Goal: Transaction & Acquisition: Subscribe to service/newsletter

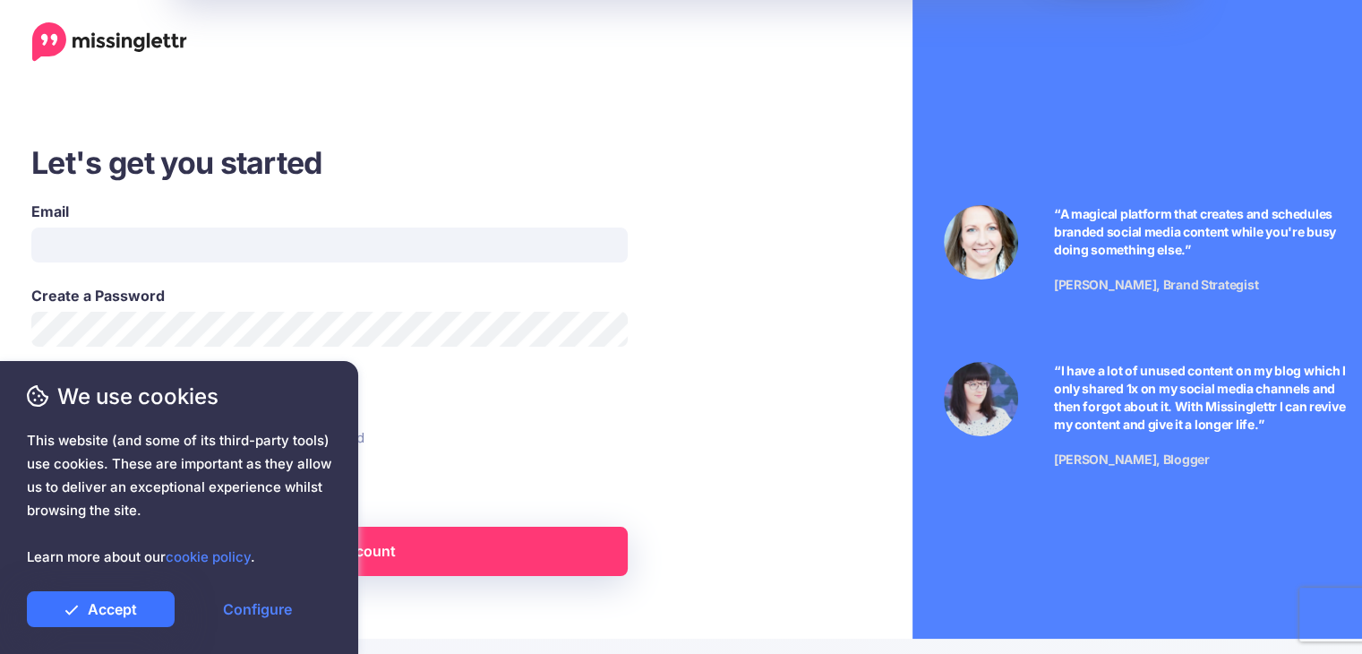
click at [132, 599] on link "Accept" at bounding box center [101, 609] width 148 height 36
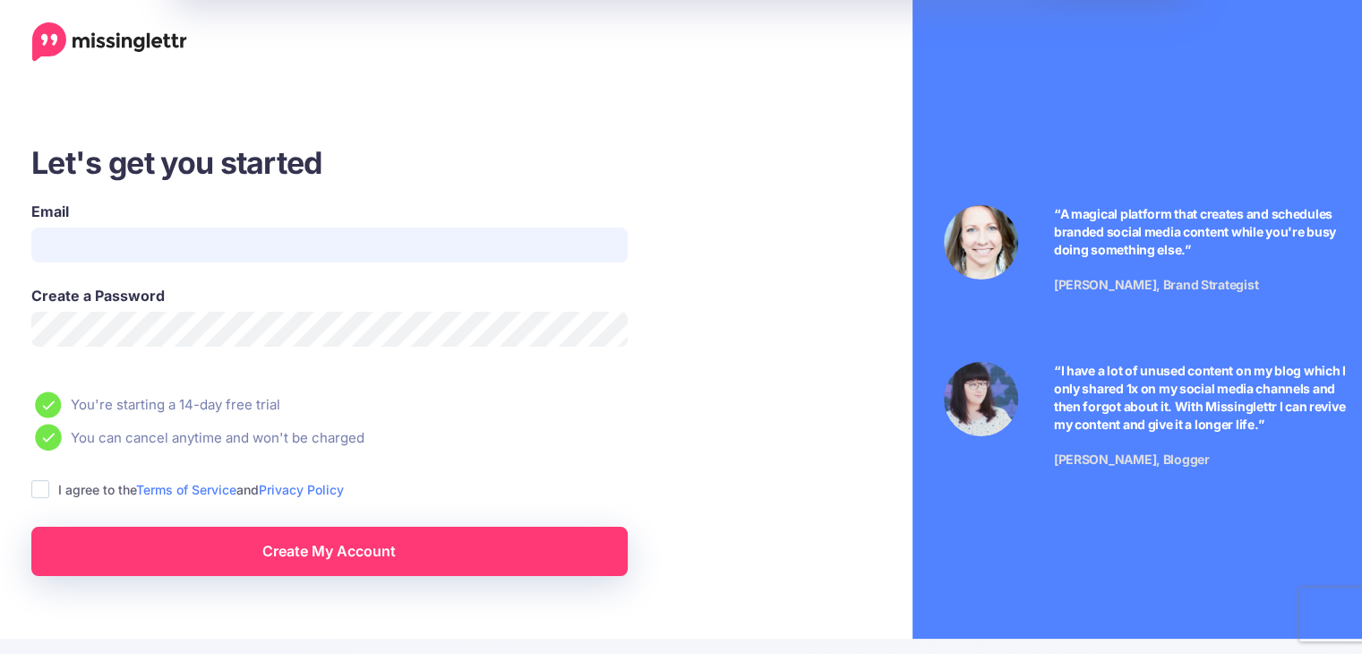
click at [95, 231] on input "Email" at bounding box center [329, 244] width 596 height 35
type input "**********"
click at [57, 487] on span "This website (and some of its third-party tools) use cookies. These are importa…" at bounding box center [179, 499] width 304 height 140
click at [38, 492] on span "This website (and some of its third-party tools) use cookies. These are importa…" at bounding box center [179, 499] width 304 height 140
click at [46, 489] on span "This website (and some of its third-party tools) use cookies. These are importa…" at bounding box center [179, 499] width 304 height 140
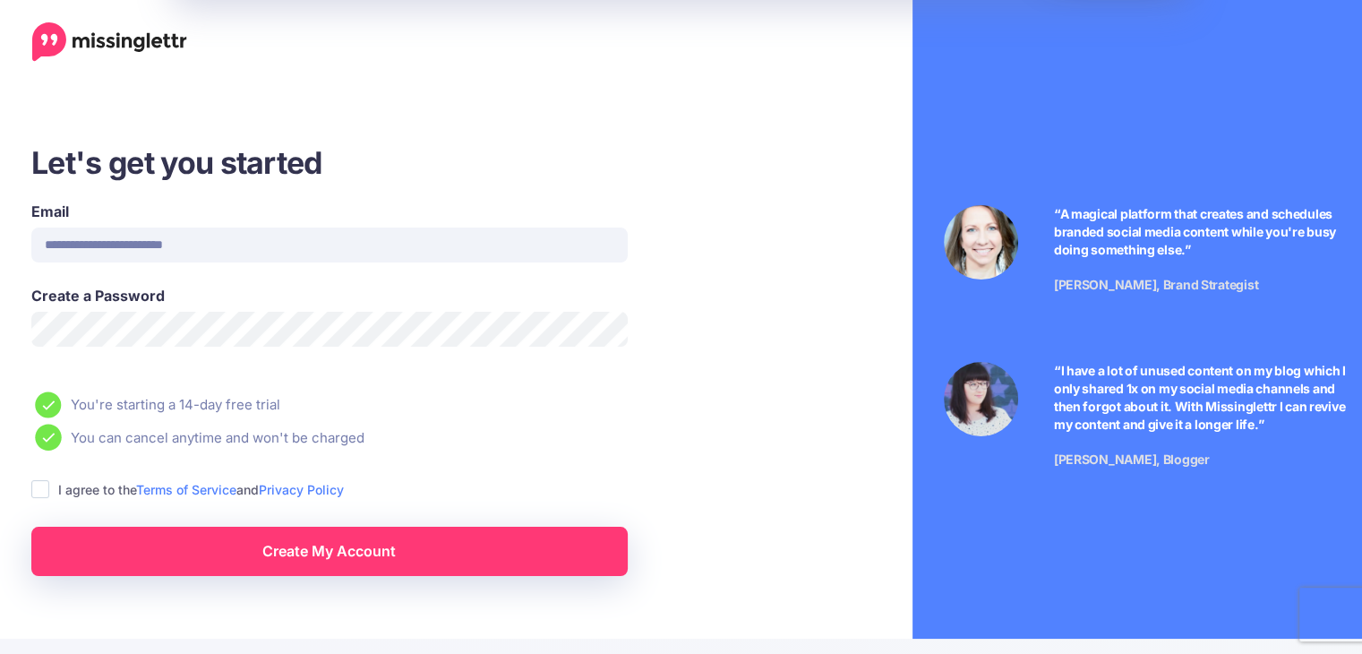
click at [43, 489] on span "This website (and some of its third-party tools) use cookies. These are importa…" at bounding box center [179, 499] width 304 height 140
click at [40, 489] on span "This website (and some of its third-party tools) use cookies. These are importa…" at bounding box center [179, 499] width 304 height 140
click at [90, 534] on span "This website (and some of its third-party tools) use cookies. These are importa…" at bounding box center [179, 499] width 304 height 140
click at [227, 557] on link "cookie policy" at bounding box center [208, 556] width 85 height 17
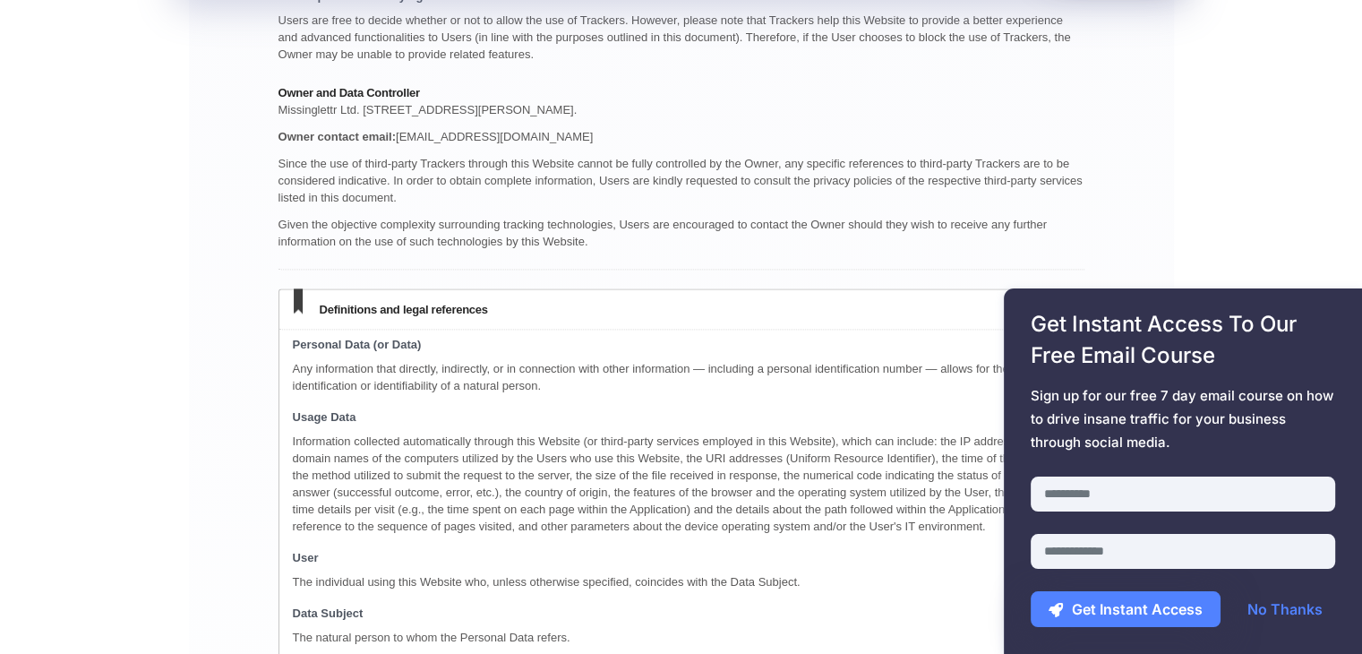
scroll to position [2507, 0]
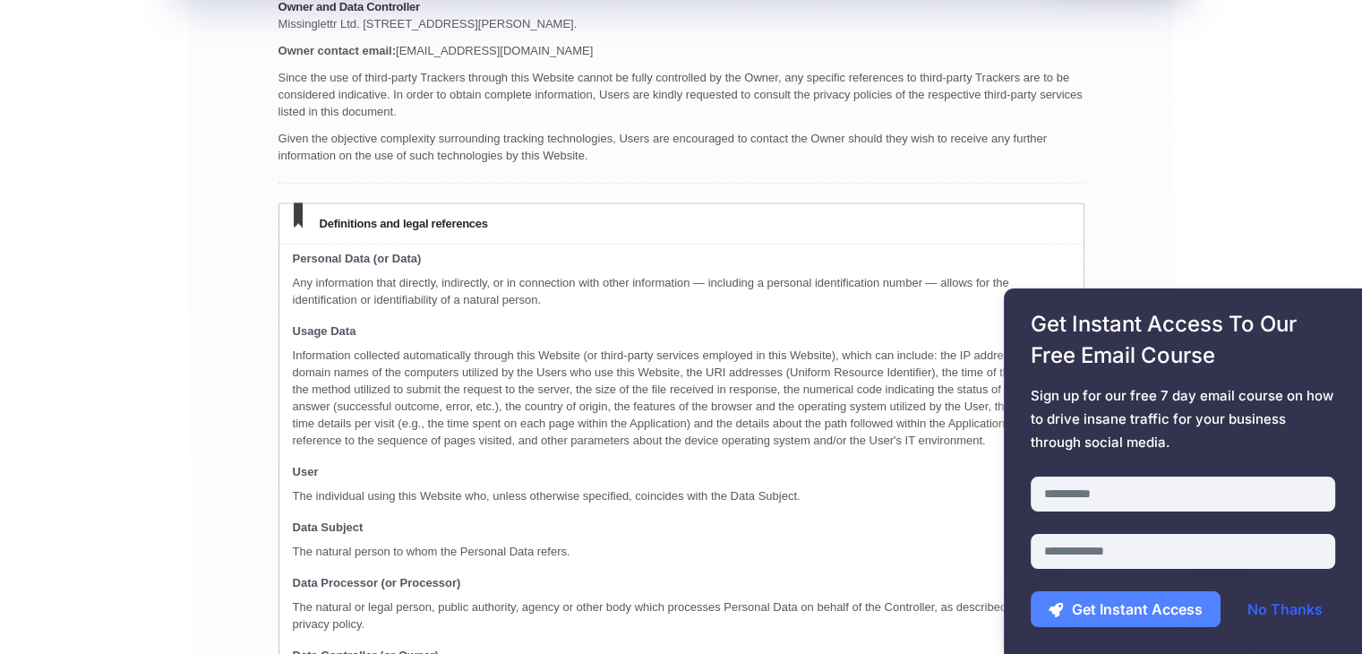
click at [1296, 606] on link "No Thanks" at bounding box center [1284, 609] width 111 height 36
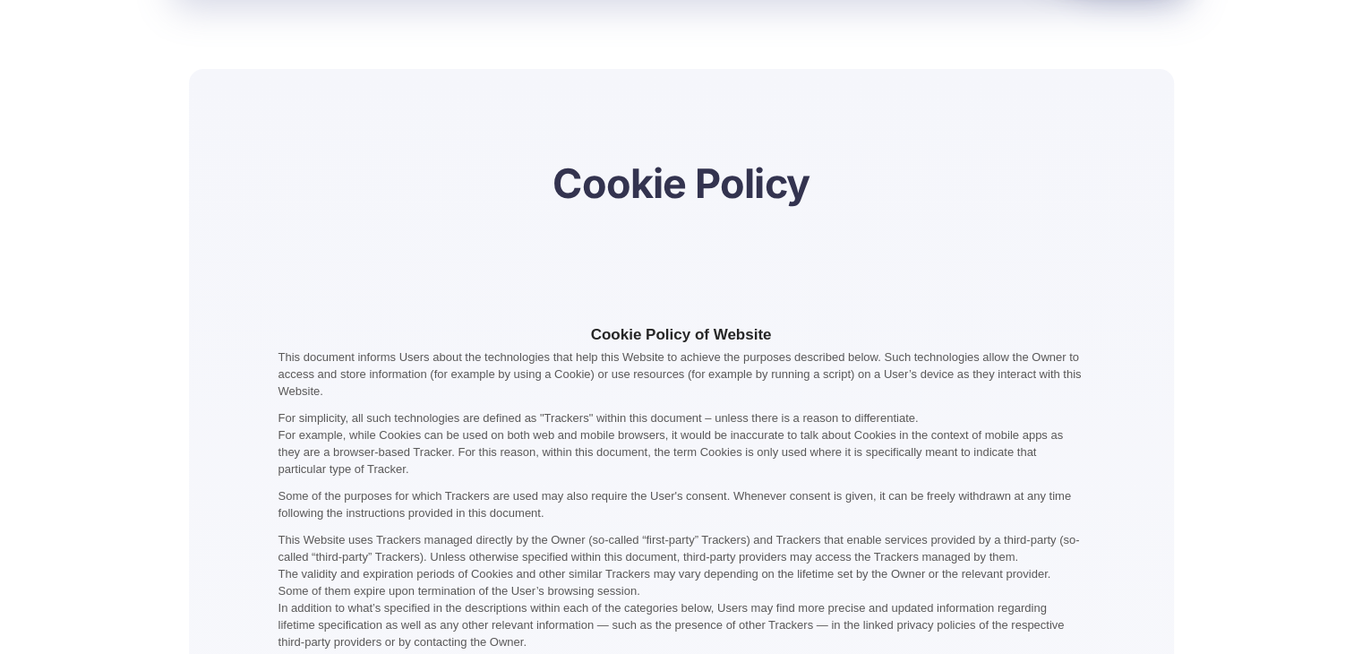
scroll to position [0, 0]
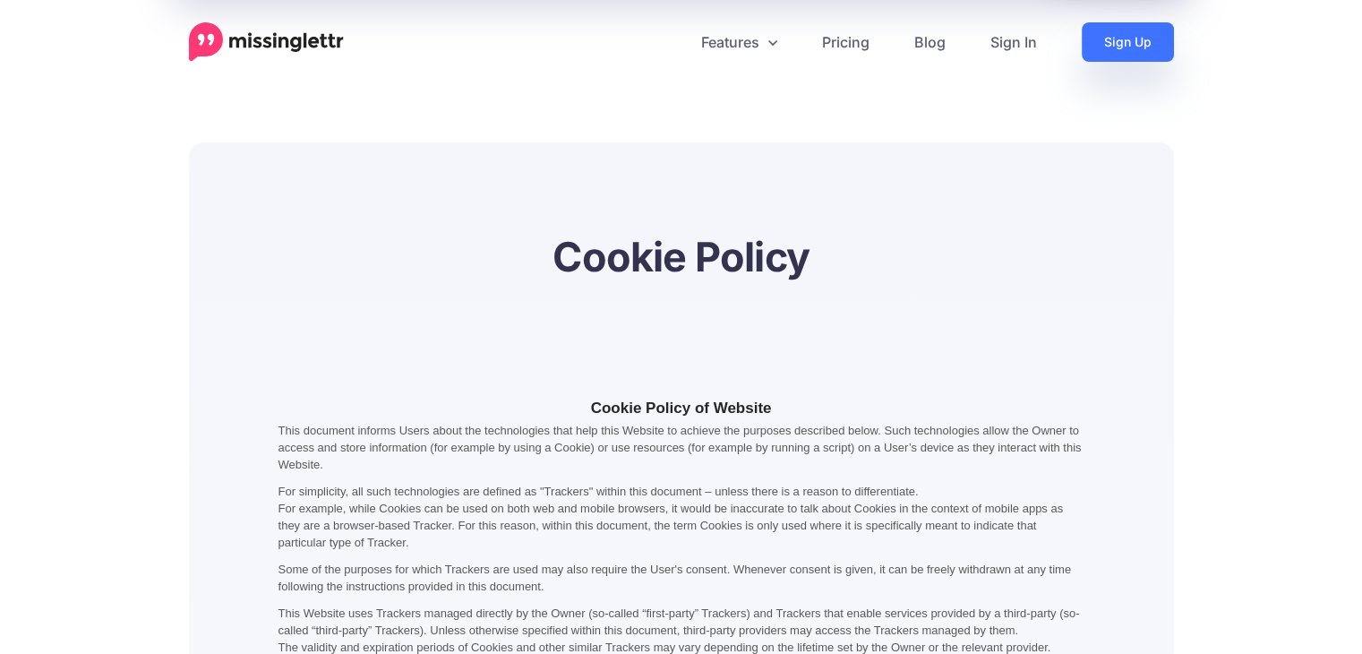
click at [1100, 51] on link "Sign Up" at bounding box center [1127, 41] width 92 height 39
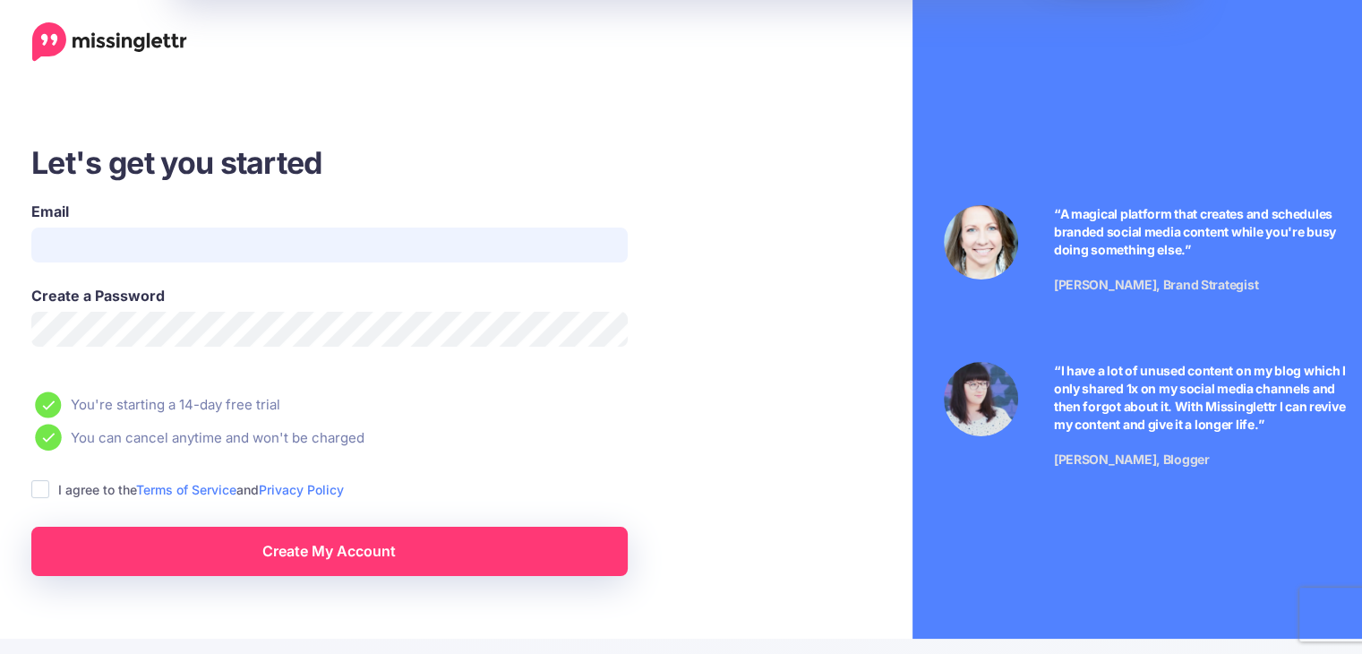
click at [106, 237] on input "Email" at bounding box center [329, 244] width 596 height 35
type input "**********"
click at [39, 484] on ins at bounding box center [40, 489] width 18 height 18
click at [286, 558] on link "Create My Account" at bounding box center [329, 550] width 596 height 49
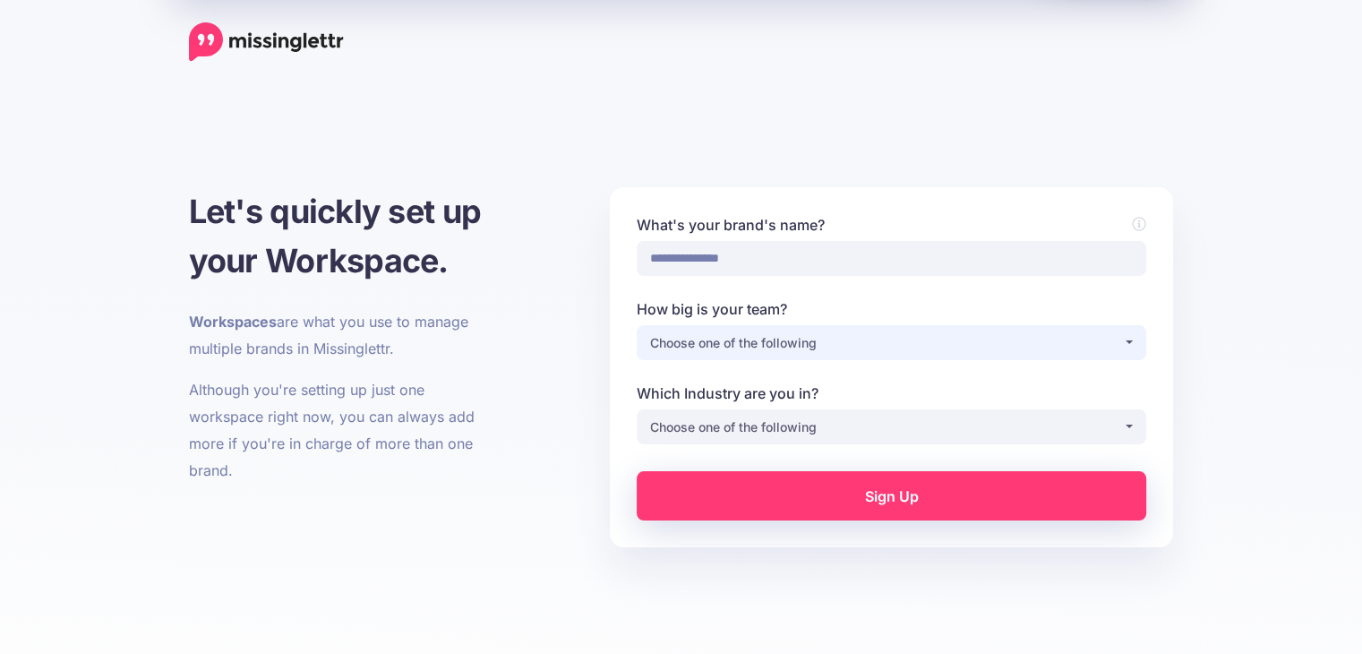
type input "**********"
click at [718, 337] on div "Choose one of the following" at bounding box center [886, 342] width 473 height 21
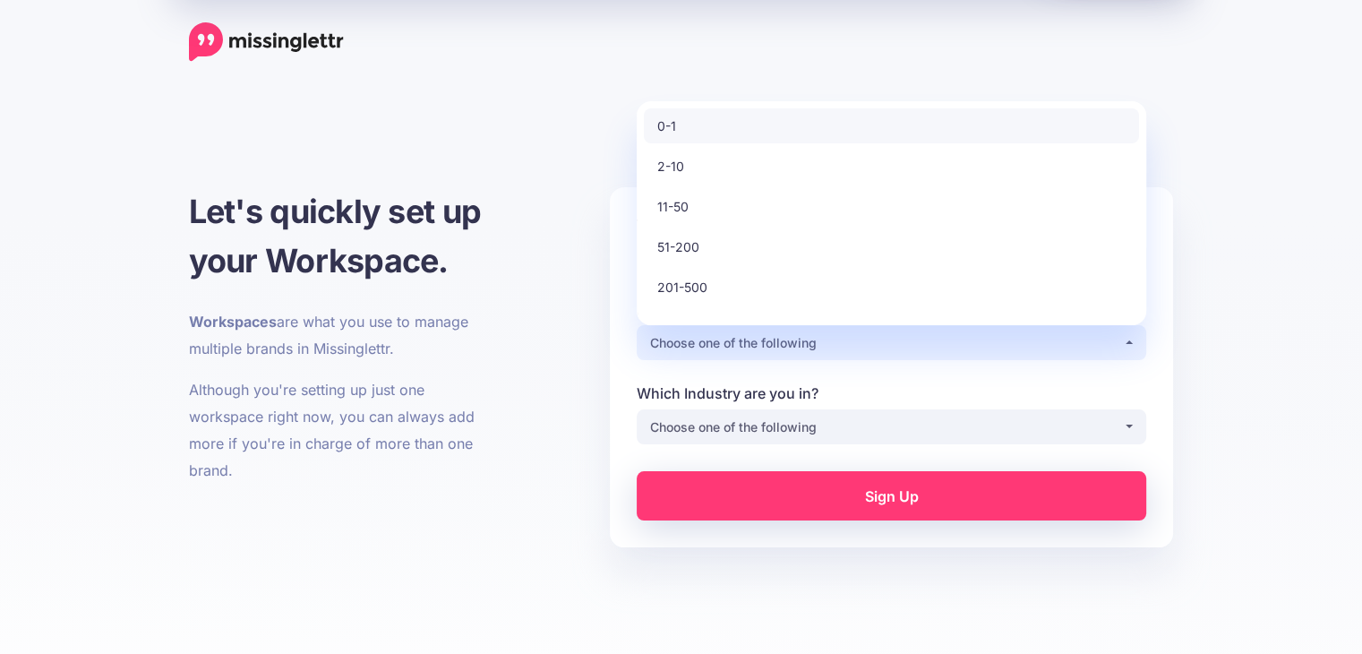
click at [690, 126] on link "0-1" at bounding box center [891, 125] width 495 height 35
select select "*"
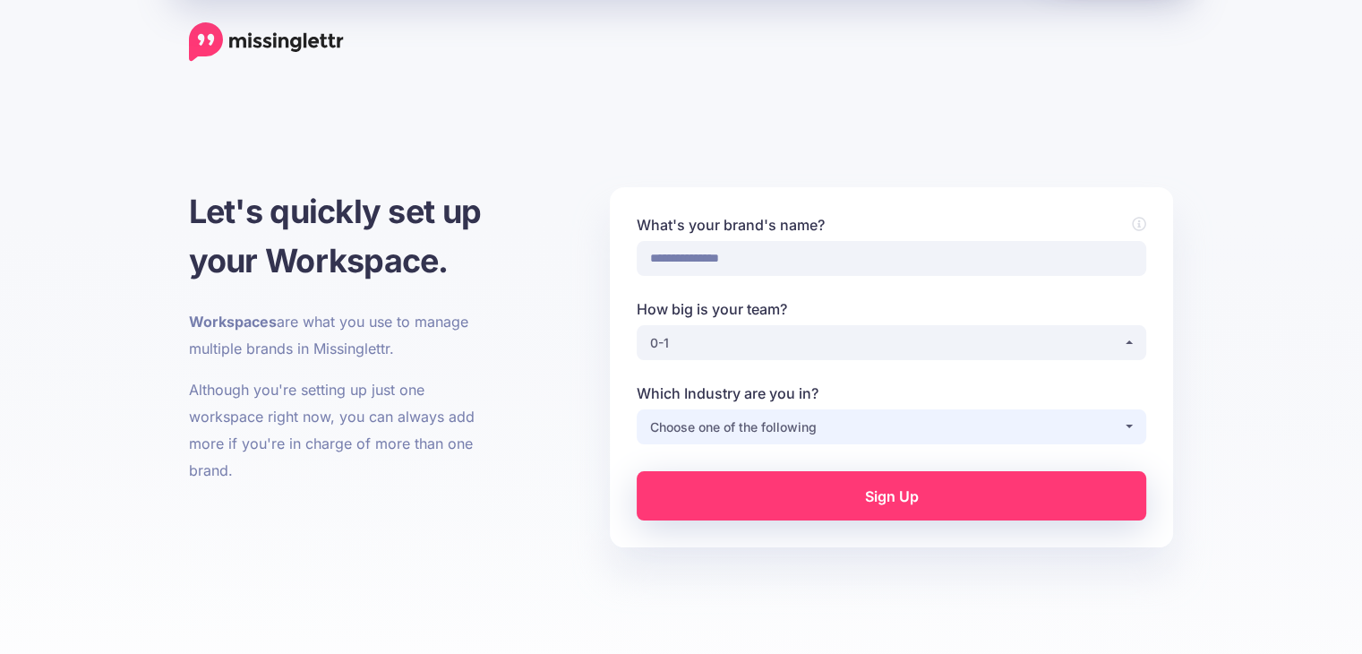
click at [713, 417] on div "Choose one of the following" at bounding box center [886, 426] width 473 height 21
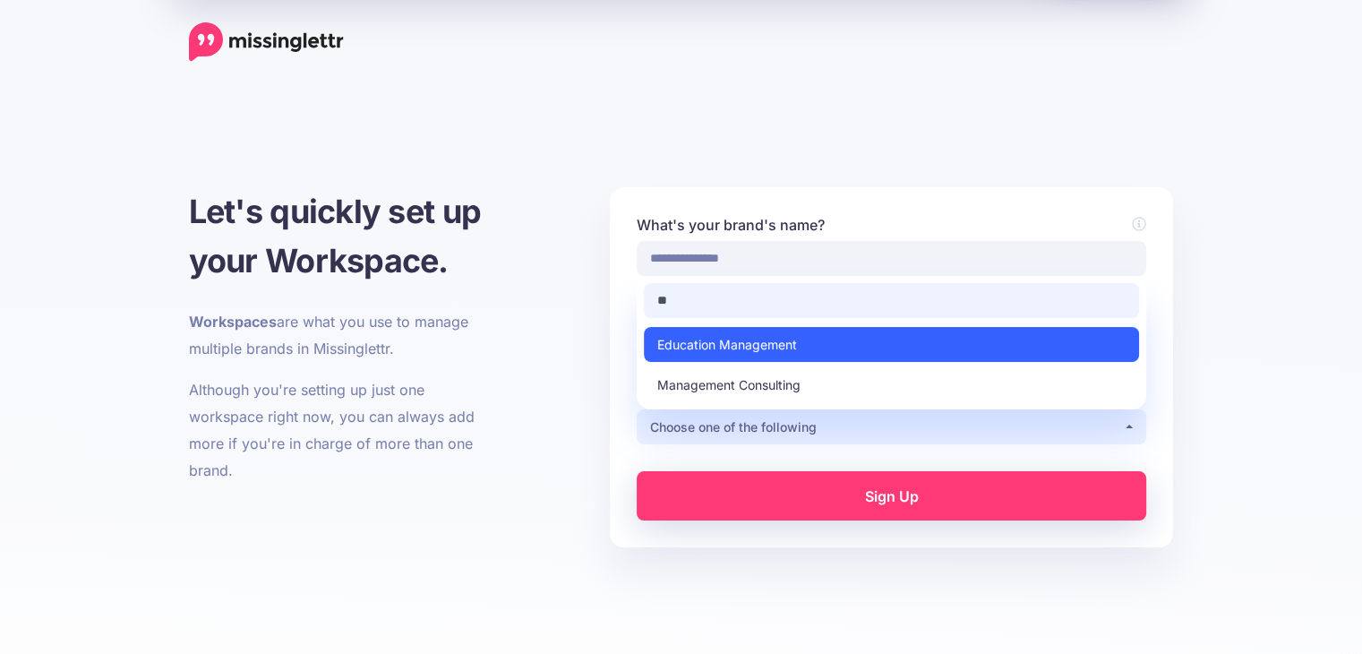
type input "*"
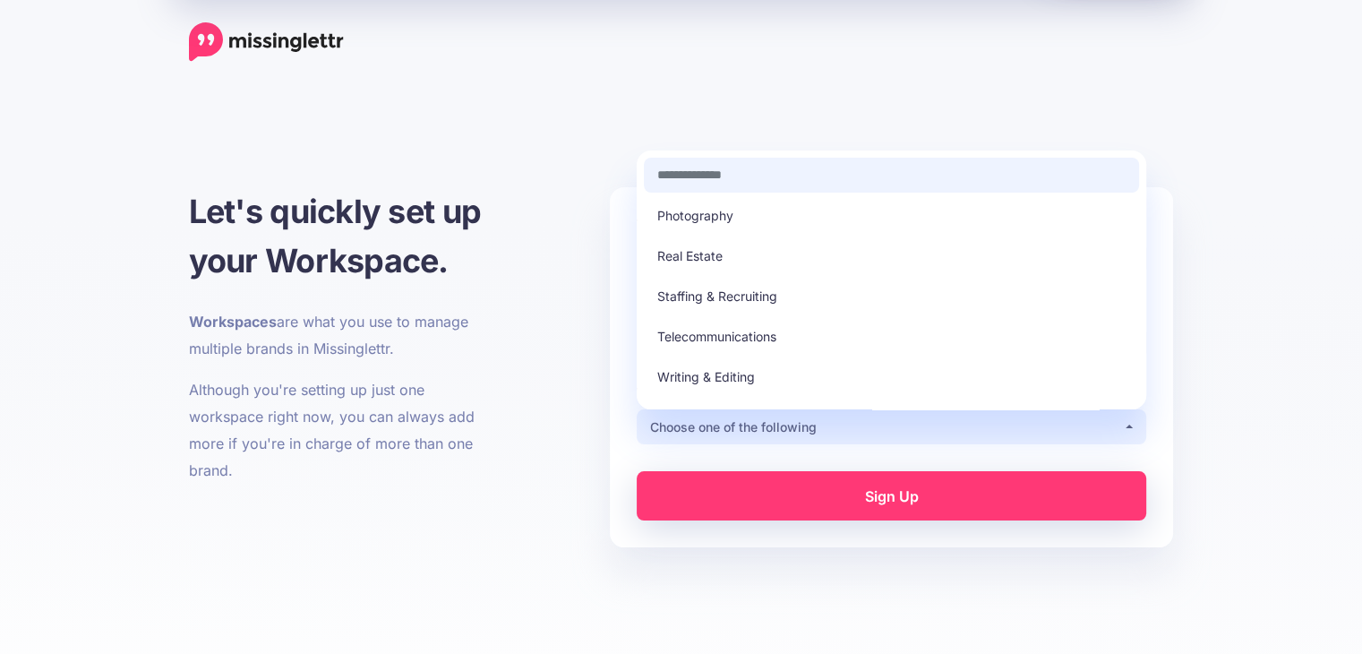
scroll to position [509, 0]
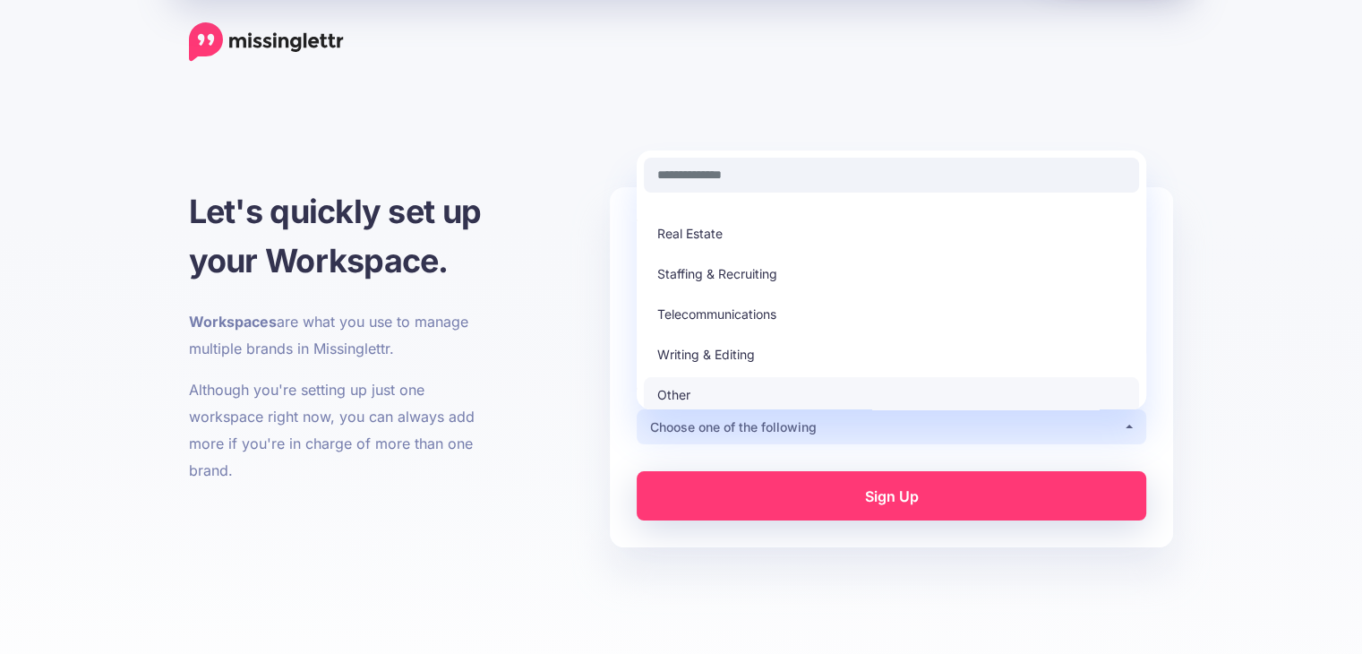
click at [722, 380] on link "Other" at bounding box center [891, 394] width 495 height 35
select select "*****"
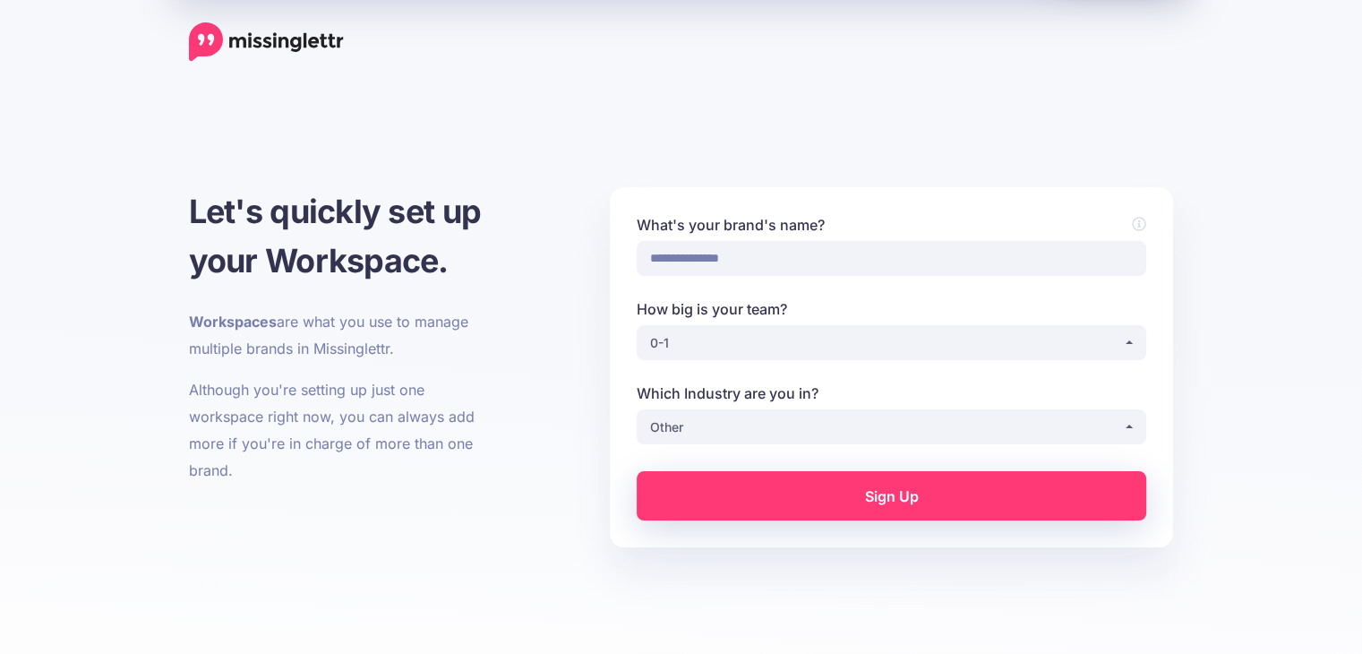
click at [757, 495] on link "Sign Up" at bounding box center [891, 495] width 509 height 49
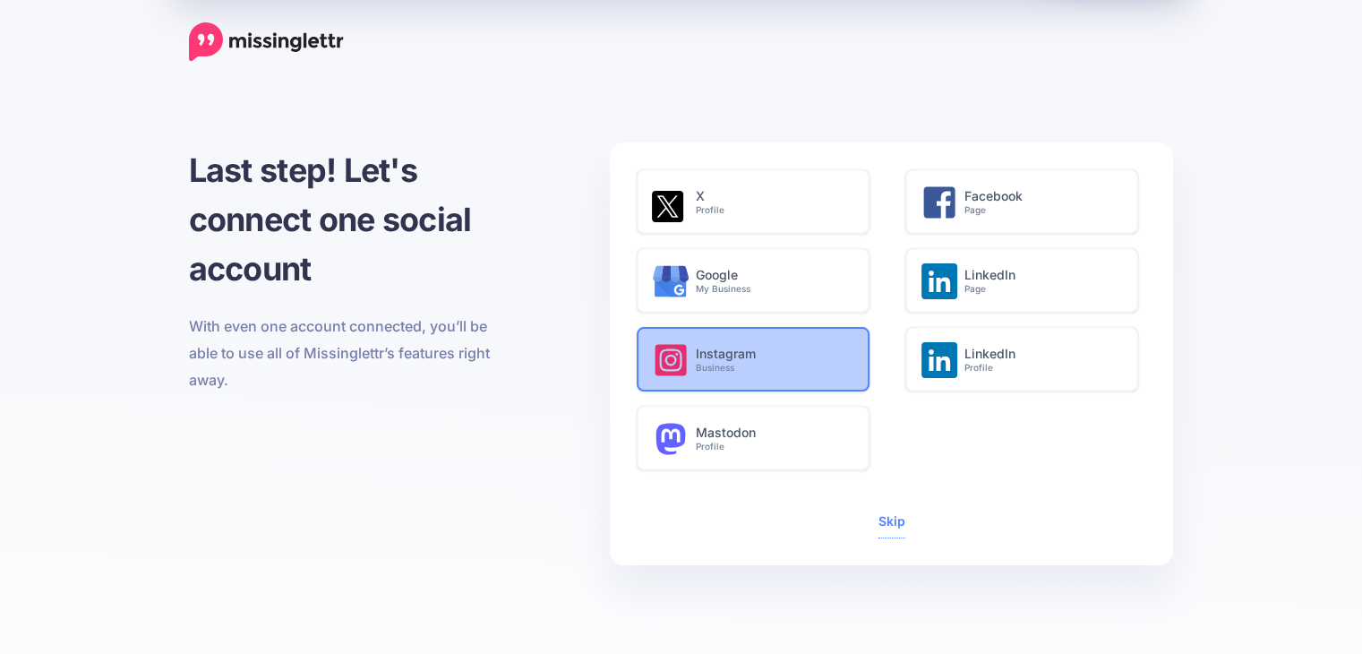
click at [748, 362] on small "Business" at bounding box center [773, 368] width 154 height 12
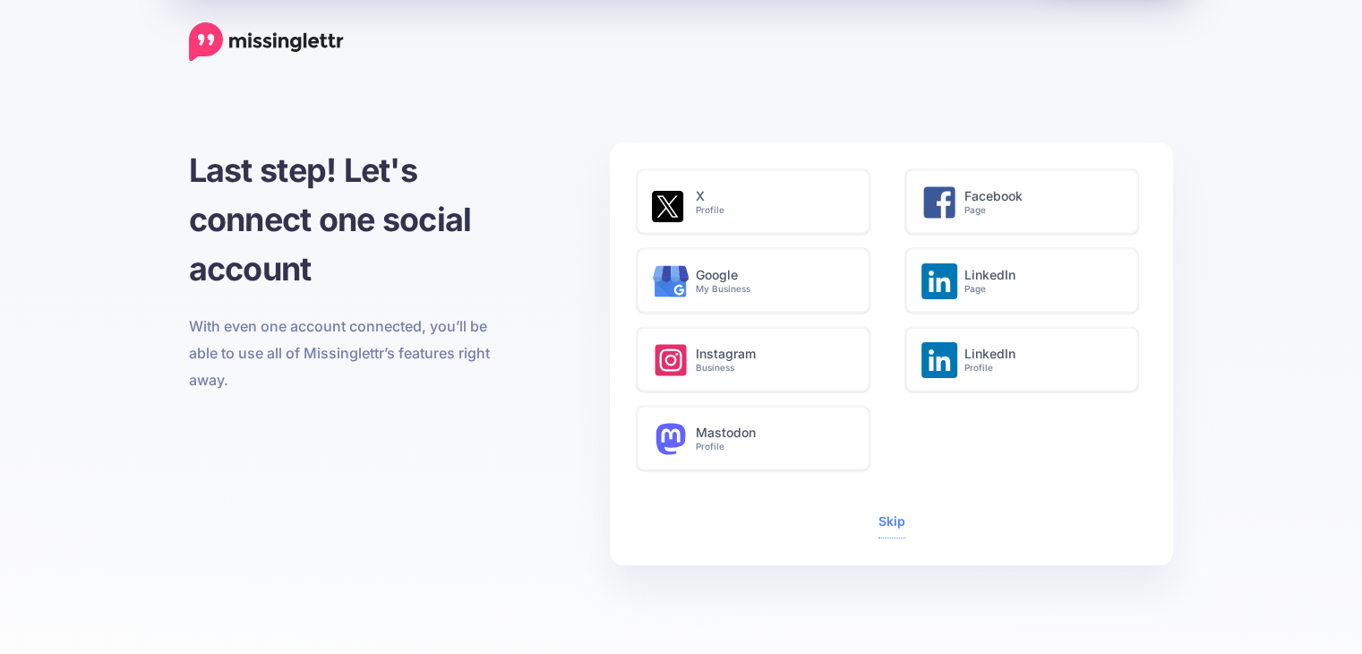
click at [894, 509] on span "Skip" at bounding box center [891, 522] width 27 height 31
click at [886, 523] on link "Skip" at bounding box center [891, 520] width 27 height 15
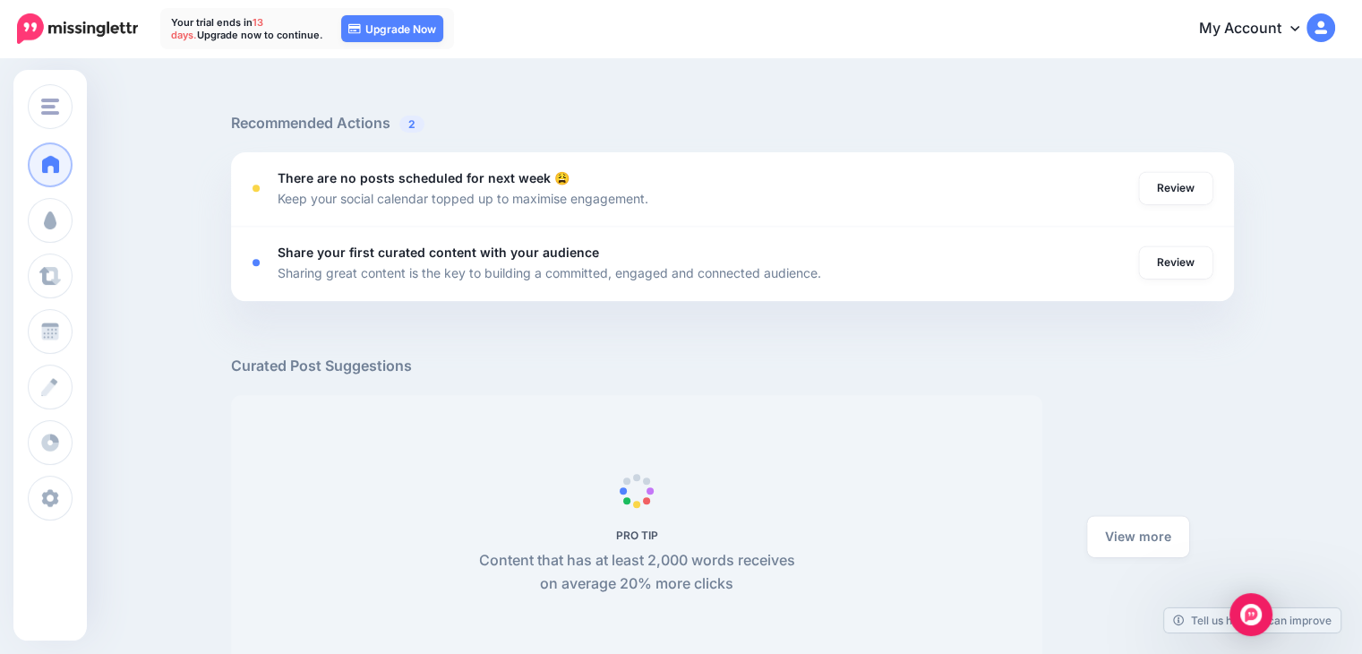
scroll to position [806, 0]
